Goal: Task Accomplishment & Management: Use online tool/utility

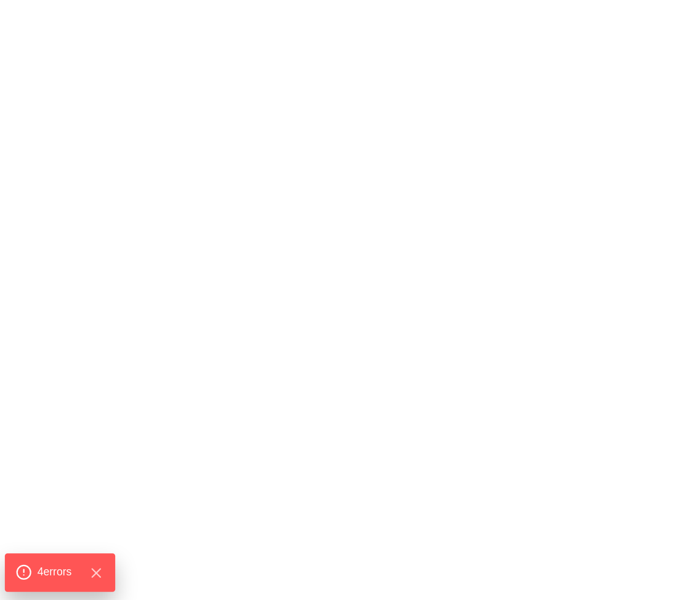
click at [59, 560] on div "4 error s" at bounding box center [60, 572] width 110 height 38
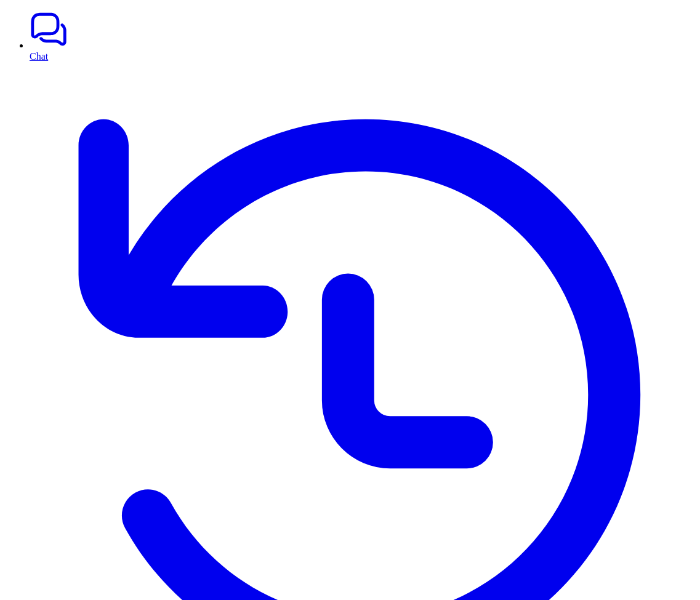
drag, startPoint x: 498, startPoint y: 485, endPoint x: 619, endPoint y: 494, distance: 120.9
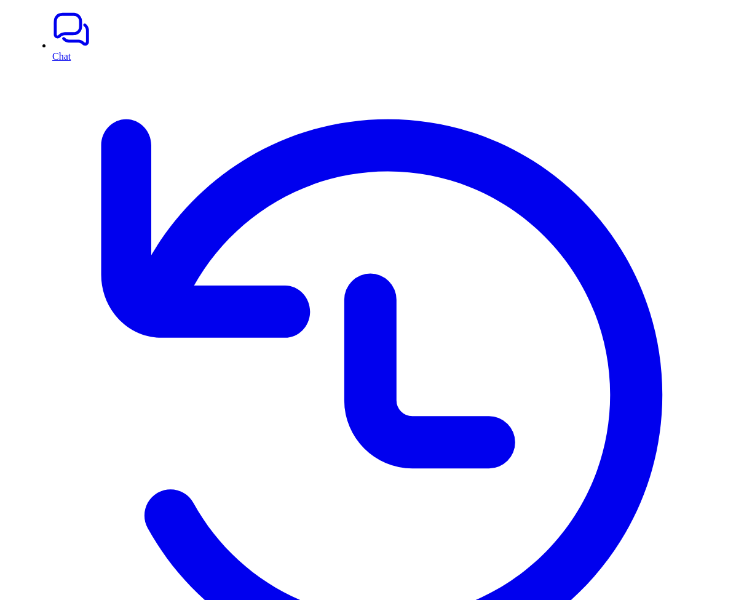
scroll to position [49, 0]
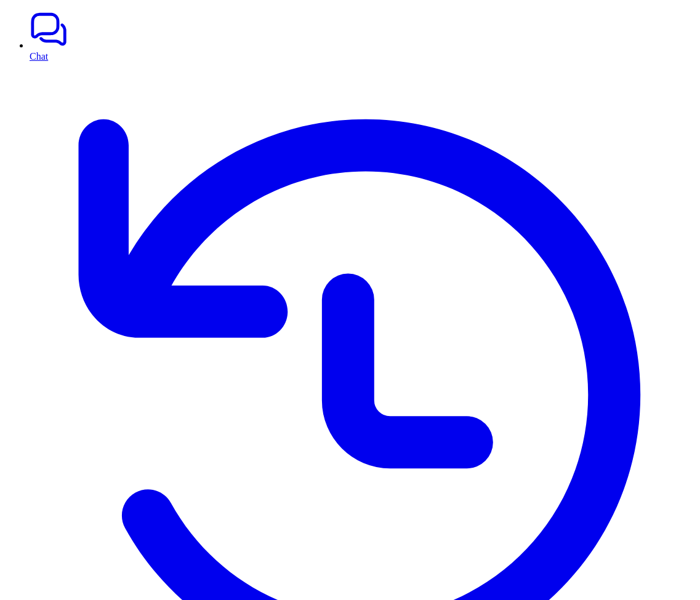
drag, startPoint x: 500, startPoint y: 135, endPoint x: 597, endPoint y: 382, distance: 265.2
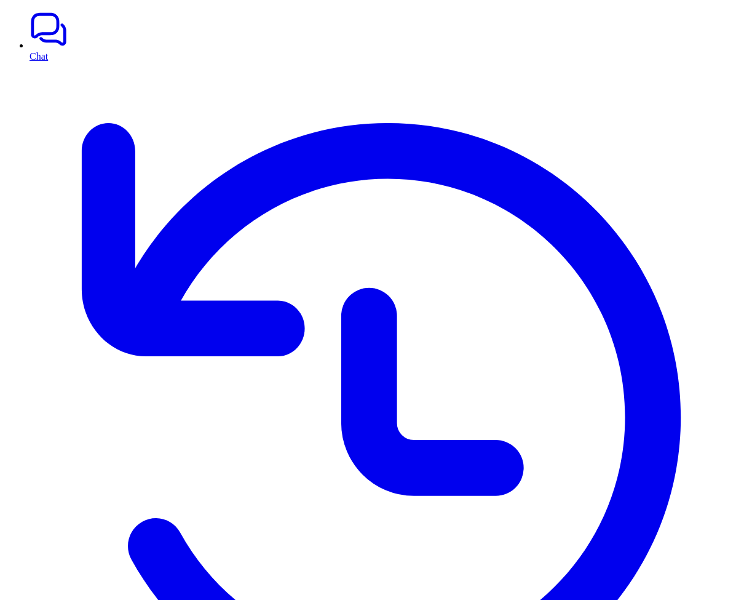
drag, startPoint x: 540, startPoint y: 205, endPoint x: 704, endPoint y: 234, distance: 166.1
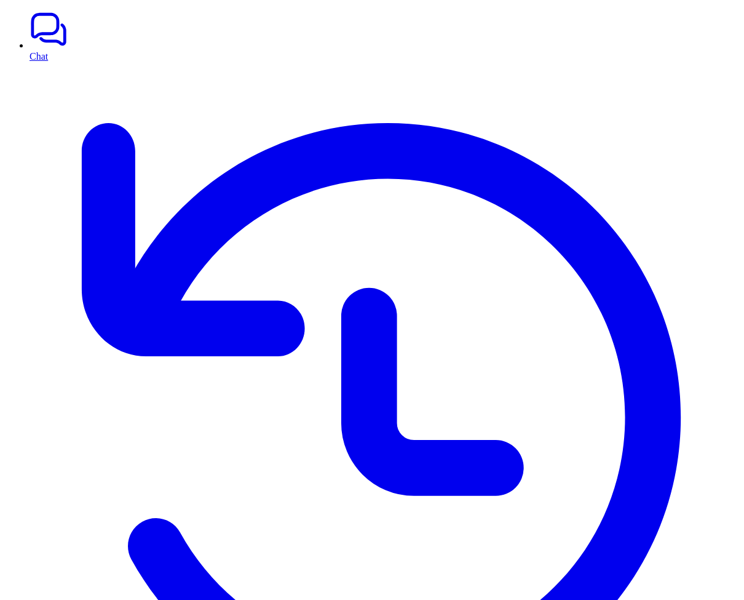
drag, startPoint x: 559, startPoint y: 245, endPoint x: 598, endPoint y: 389, distance: 148.7
drag, startPoint x: 546, startPoint y: 364, endPoint x: 584, endPoint y: 442, distance: 86.4
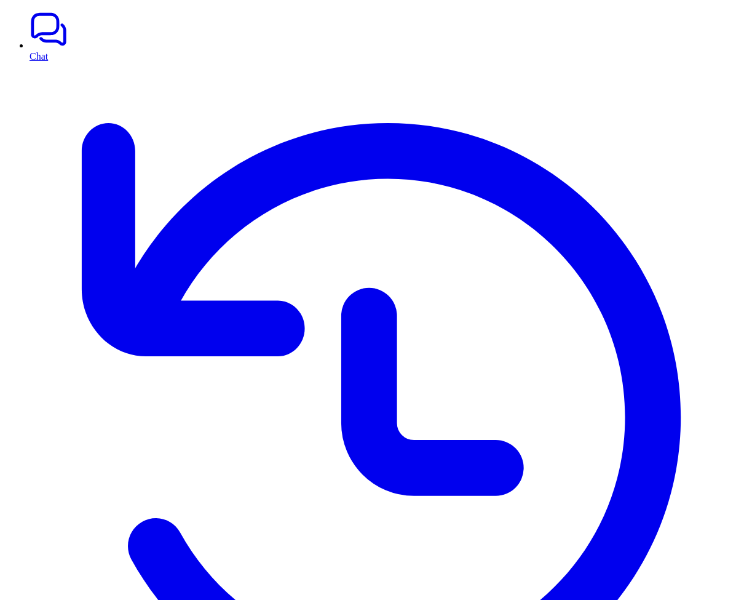
drag, startPoint x: 542, startPoint y: 461, endPoint x: 647, endPoint y: 498, distance: 110.7
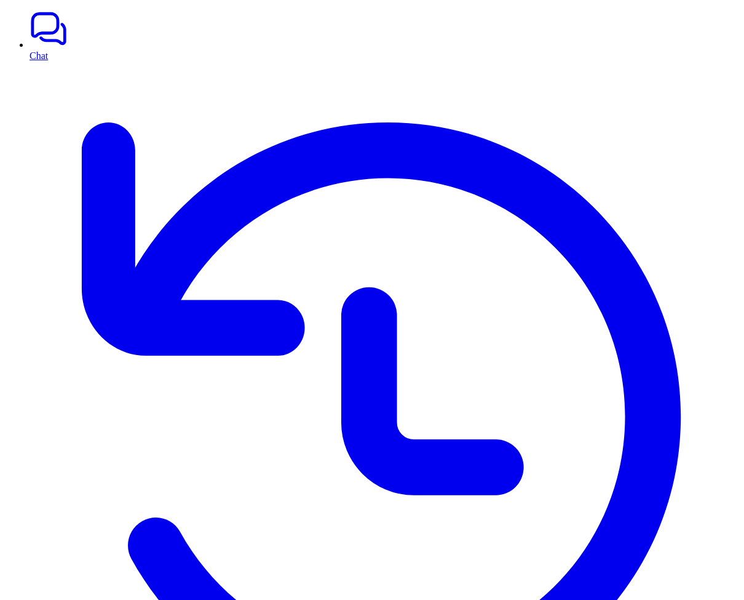
scroll to position [0, 0]
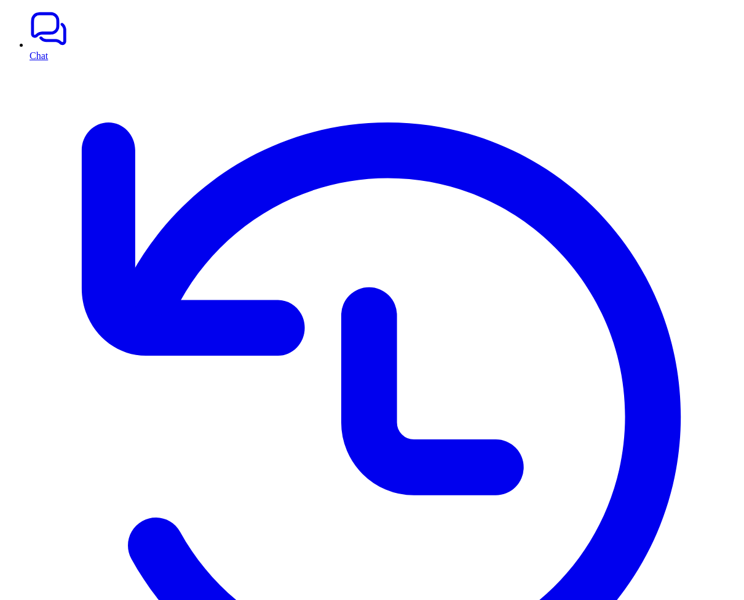
scroll to position [0, 0]
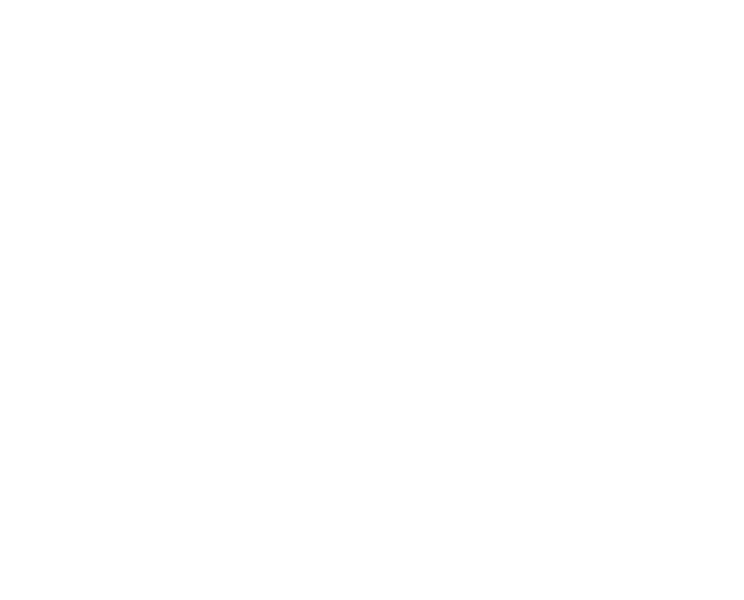
click at [599, 5] on body at bounding box center [372, 5] width 735 height 0
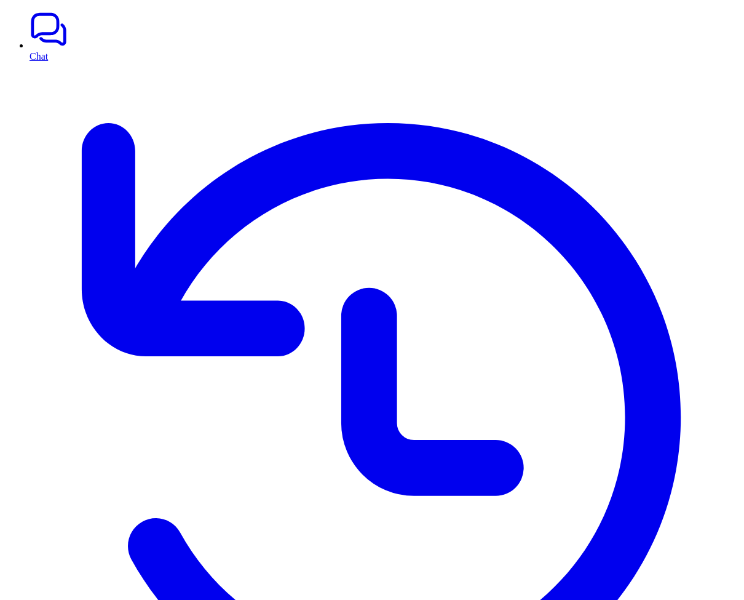
drag, startPoint x: 541, startPoint y: 185, endPoint x: 718, endPoint y: 426, distance: 299.3
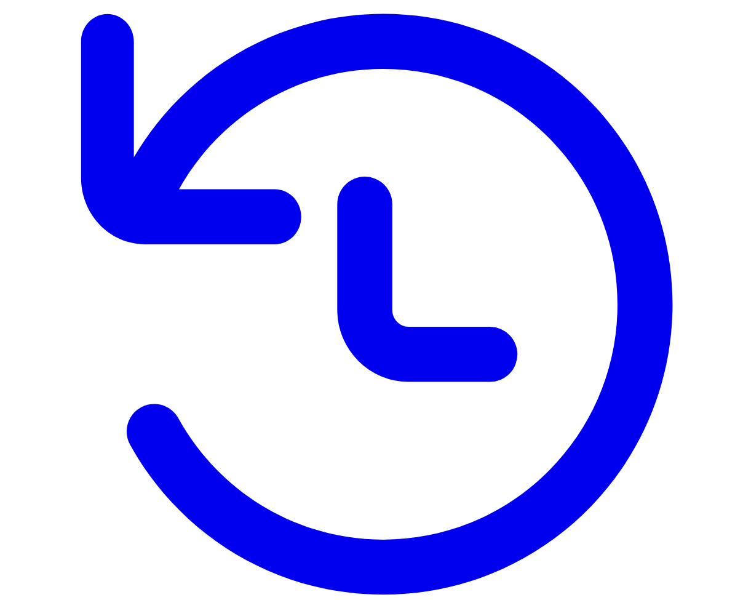
scroll to position [108, 0]
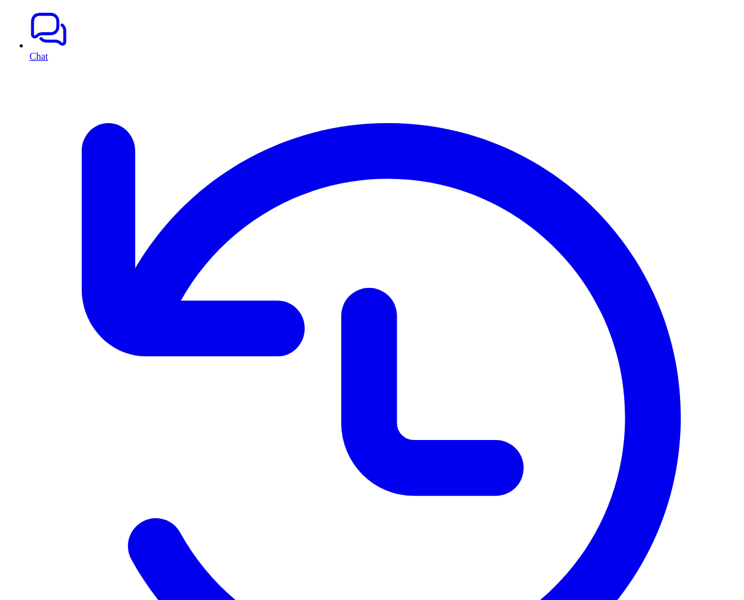
drag, startPoint x: 538, startPoint y: 189, endPoint x: 732, endPoint y: 451, distance: 326.3
drag, startPoint x: 706, startPoint y: 448, endPoint x: 587, endPoint y: 205, distance: 270.5
